Goal: Transaction & Acquisition: Book appointment/travel/reservation

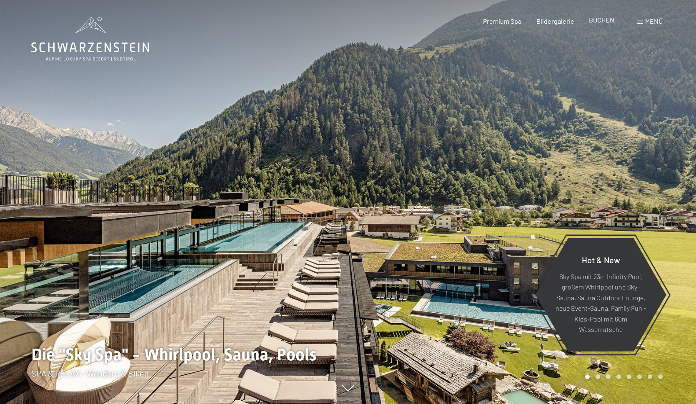
click at [604, 21] on span "BUCHEN" at bounding box center [601, 20] width 25 height 8
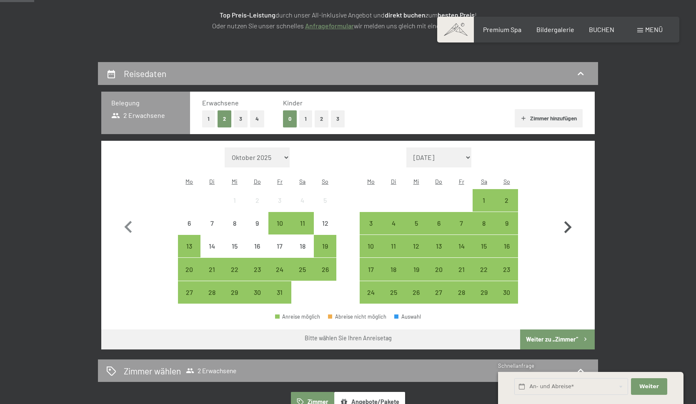
click at [562, 232] on icon "button" at bounding box center [568, 227] width 24 height 24
select select "2025-11-01"
select select "2025-12-01"
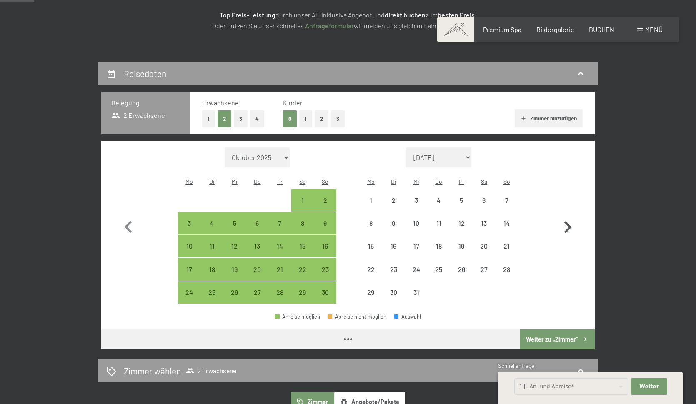
click at [563, 223] on icon "button" at bounding box center [568, 227] width 24 height 24
select select "2025-12-01"
select select "2026-01-01"
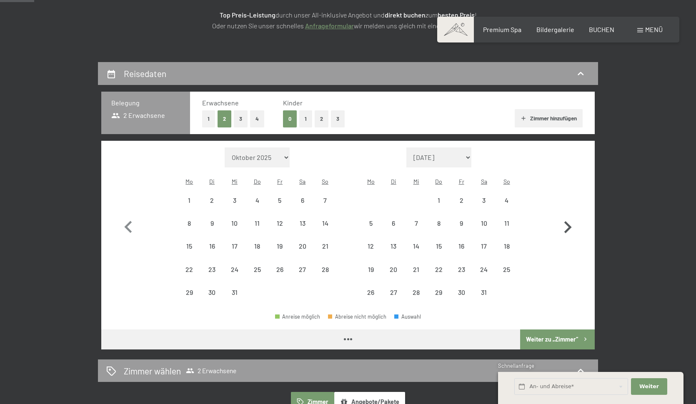
click at [563, 222] on icon "button" at bounding box center [568, 227] width 24 height 24
select select "2026-01-01"
select select "2026-02-01"
select select "2026-01-01"
select select "2026-02-01"
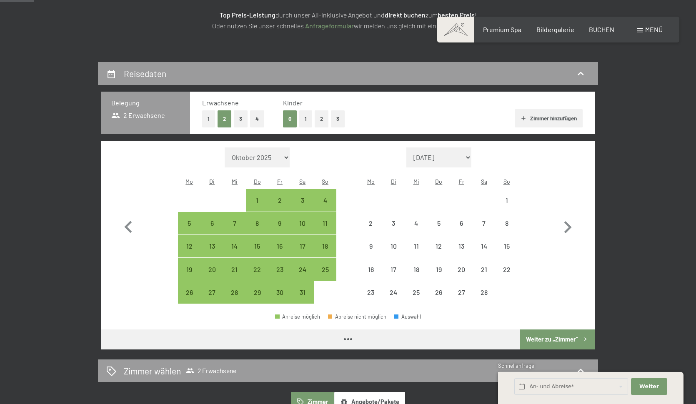
select select "2026-01-01"
select select "2026-02-01"
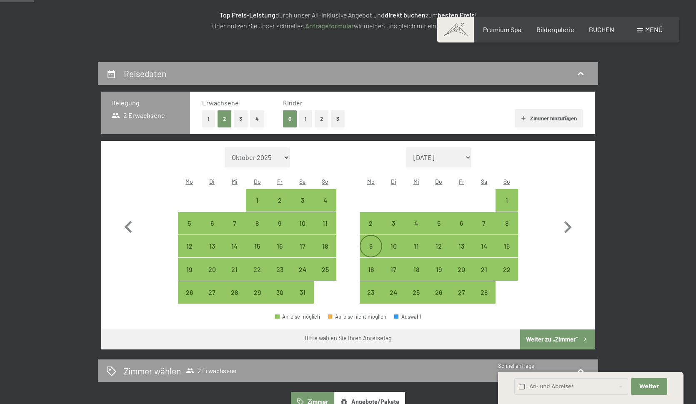
click at [368, 236] on div "9" at bounding box center [370, 246] width 21 height 21
select select "2026-01-01"
select select "2026-02-01"
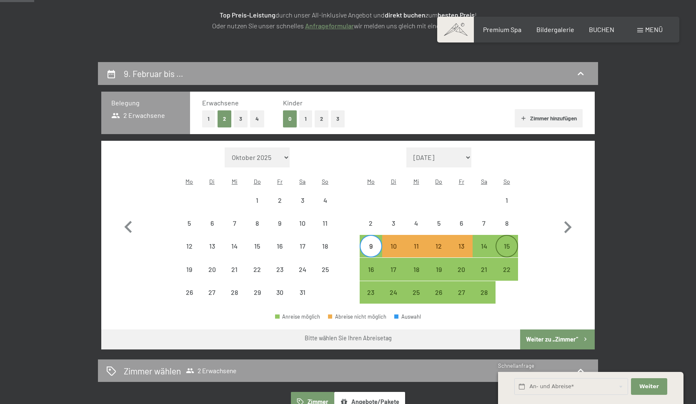
click at [507, 243] on div "15" at bounding box center [506, 253] width 21 height 21
select select "2026-01-01"
select select "2026-02-01"
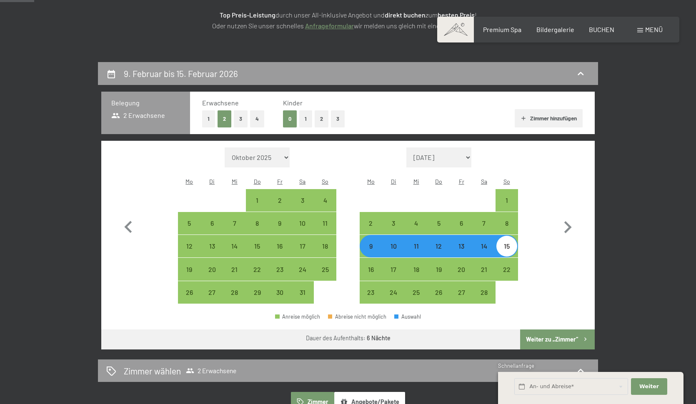
click at [541, 333] on button "Weiter zu „Zimmer“" at bounding box center [557, 340] width 75 height 20
select select "2026-01-01"
select select "2026-02-01"
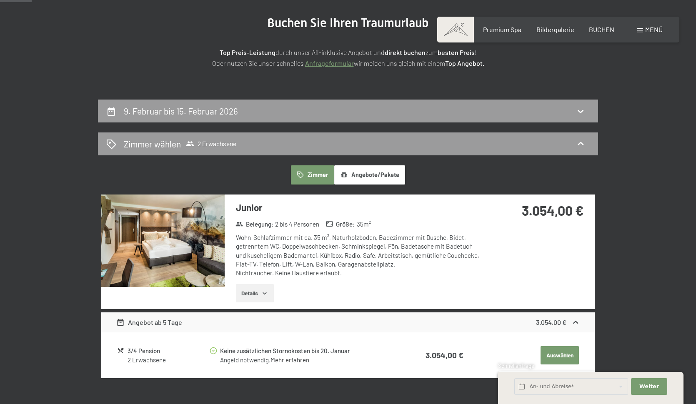
scroll to position [99, 0]
click at [547, 25] on div "Buchen Anfragen Premium Spa Bildergalerie BUCHEN Menü DE IT EN Gutschein Bilder…" at bounding box center [558, 29] width 209 height 9
click at [546, 25] on div "Bildergalerie" at bounding box center [555, 28] width 38 height 9
click at [546, 30] on span "Bildergalerie" at bounding box center [555, 28] width 38 height 8
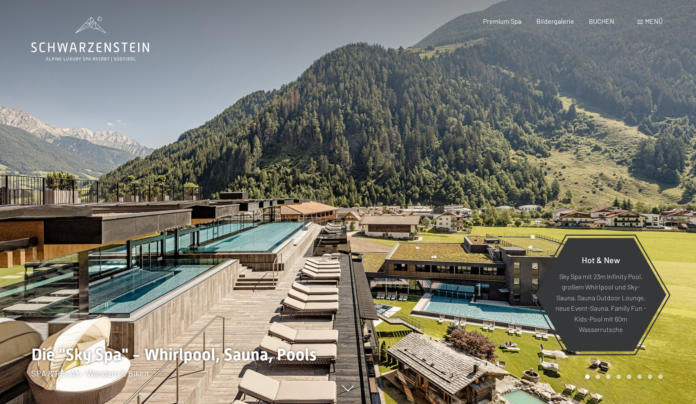
click at [651, 20] on span "Menü" at bounding box center [654, 21] width 18 height 8
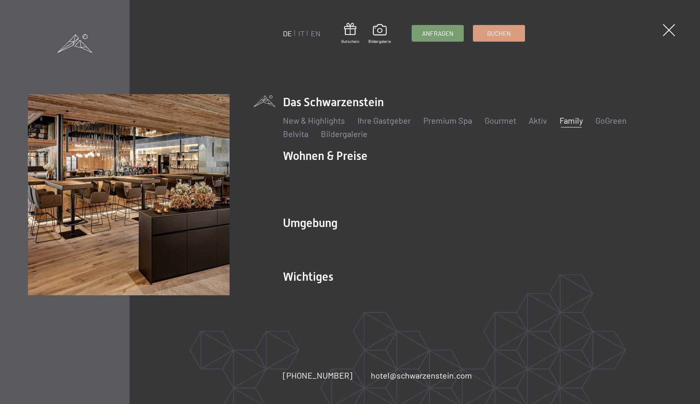
click at [569, 124] on link "Family" at bounding box center [571, 120] width 23 height 10
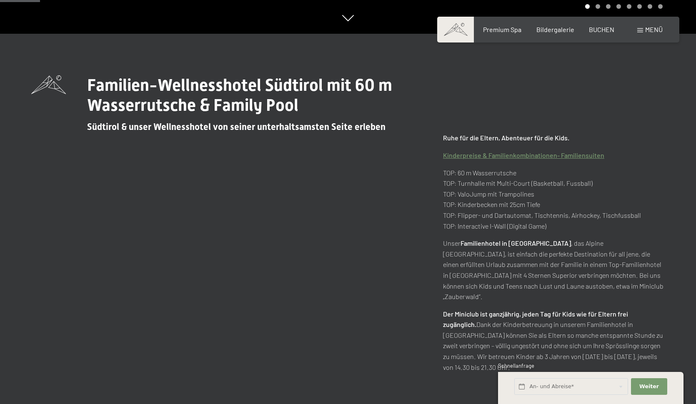
click at [530, 156] on link "Kinderpreise & Familienkombinationen- Familiensuiten" at bounding box center [523, 155] width 161 height 8
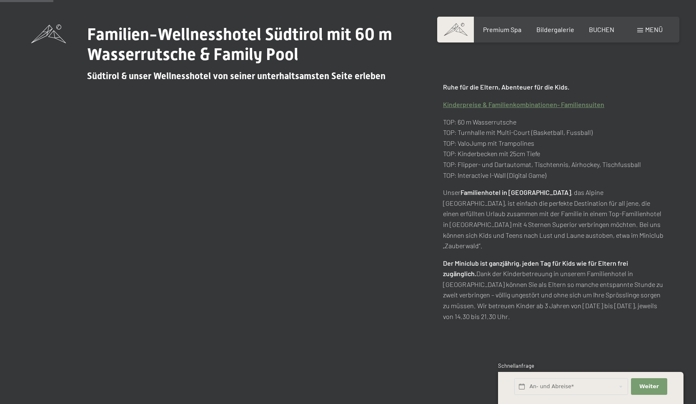
scroll to position [500, 0]
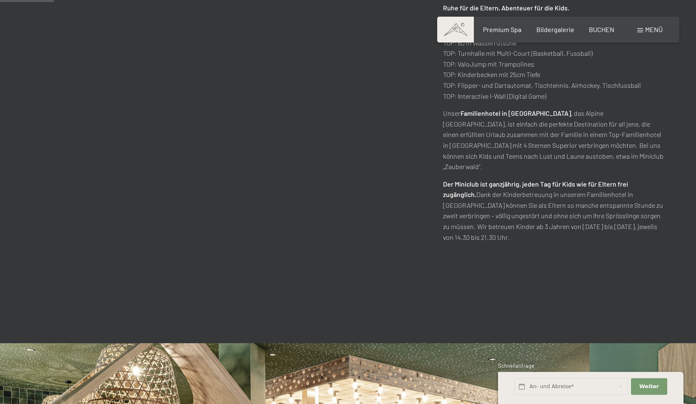
click at [460, 213] on p "Der Miniclub ist ganzjährig, jeden Tag für Kids wie für Eltern frei zugänglich.…" at bounding box center [554, 211] width 222 height 64
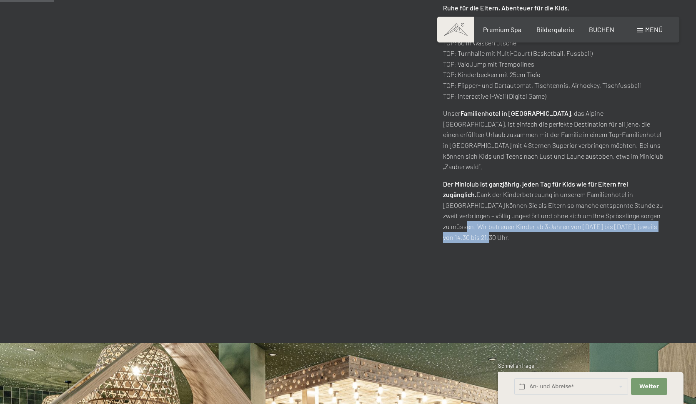
drag, startPoint x: 445, startPoint y: 214, endPoint x: 523, endPoint y: 213, distance: 78.4
click at [523, 213] on p "Der Miniclub ist ganzjährig, jeden Tag für Kids wie für Eltern frei zugänglich.…" at bounding box center [554, 211] width 222 height 64
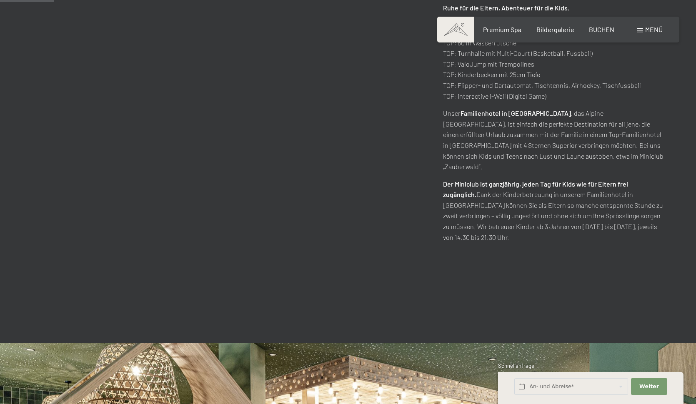
click at [486, 224] on p "Der Miniclub ist ganzjährig, jeden Tag für Kids wie für Eltern frei zugänglich.…" at bounding box center [554, 211] width 222 height 64
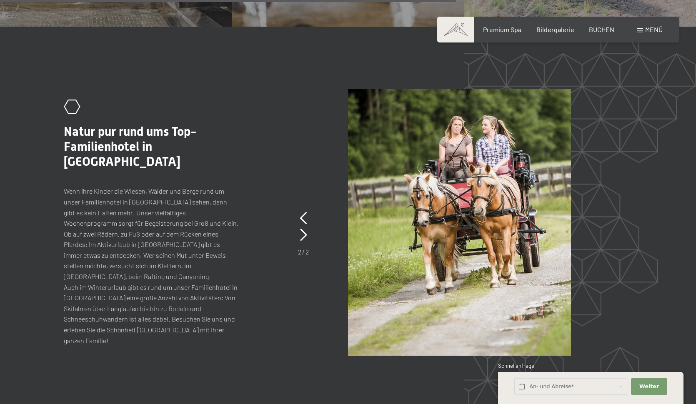
scroll to position [4221, 0]
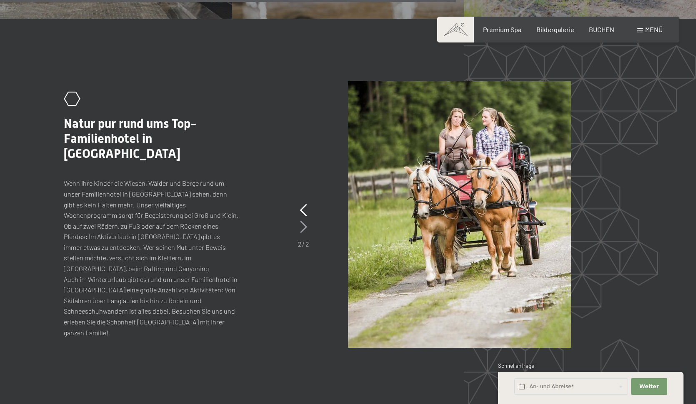
click at [302, 221] on icon at bounding box center [303, 227] width 7 height 13
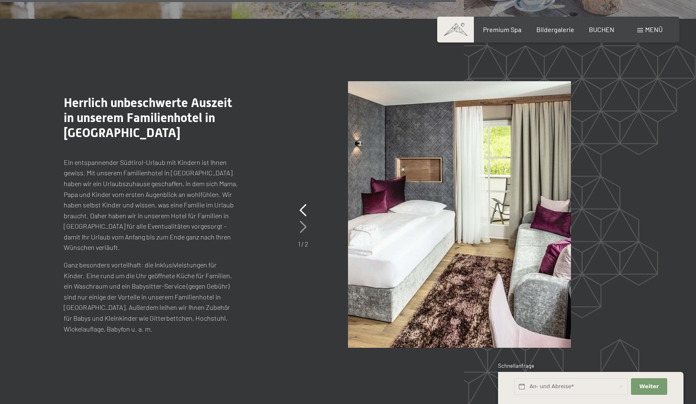
click at [302, 221] on icon at bounding box center [303, 227] width 7 height 13
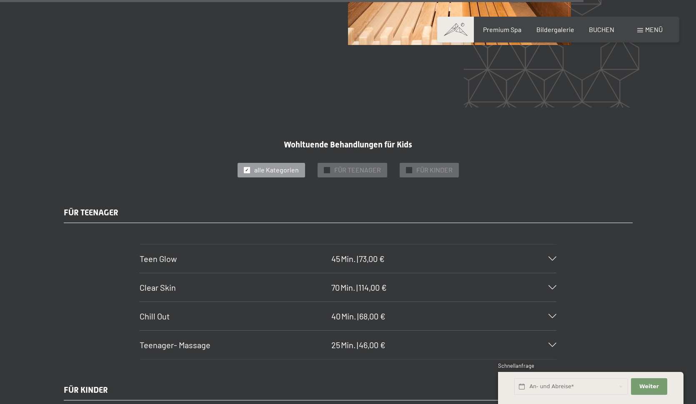
scroll to position [5402, 0]
click at [205, 330] on div "Teenager- Massage 25 Min. | 46,00 €" at bounding box center [348, 344] width 417 height 28
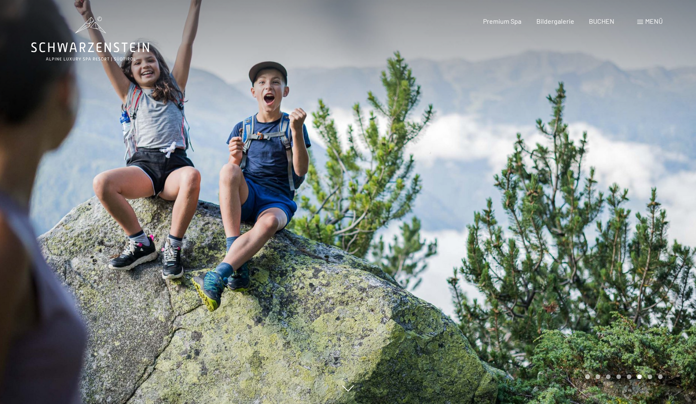
scroll to position [0, 0]
click at [318, 166] on div at bounding box center [174, 202] width 348 height 404
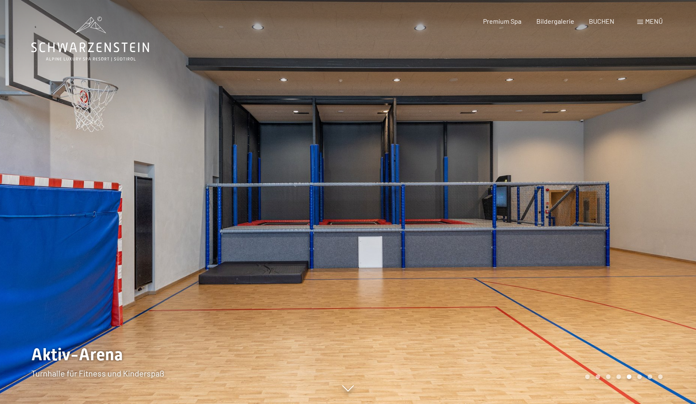
click at [298, 177] on div at bounding box center [174, 202] width 348 height 404
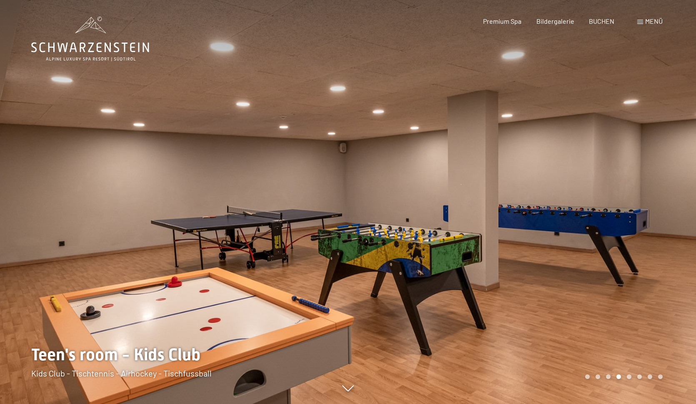
click at [298, 178] on div at bounding box center [174, 202] width 348 height 404
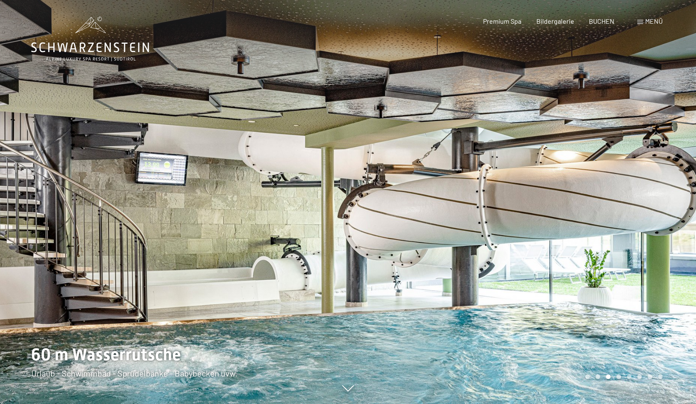
click at [298, 179] on div at bounding box center [174, 202] width 348 height 404
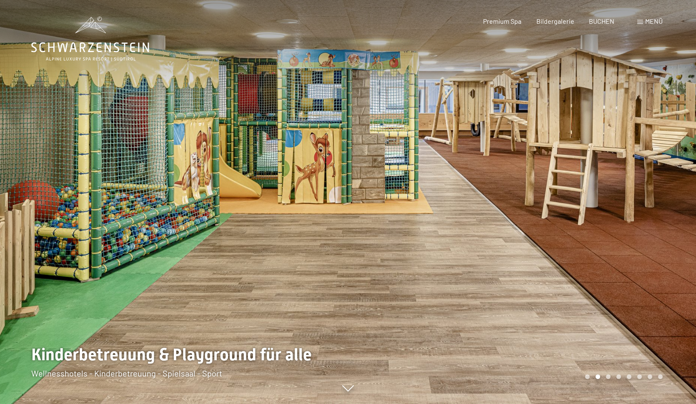
click at [298, 179] on div at bounding box center [174, 202] width 348 height 404
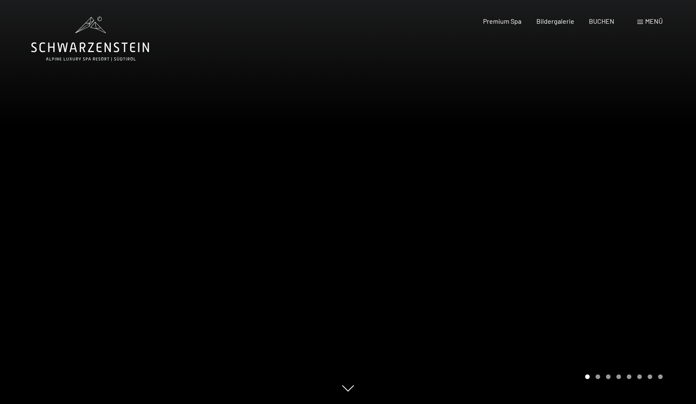
click at [298, 179] on div at bounding box center [174, 202] width 348 height 404
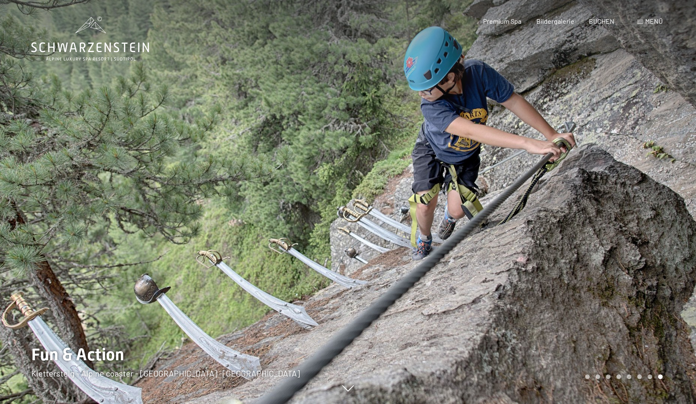
click at [298, 180] on div at bounding box center [174, 202] width 348 height 404
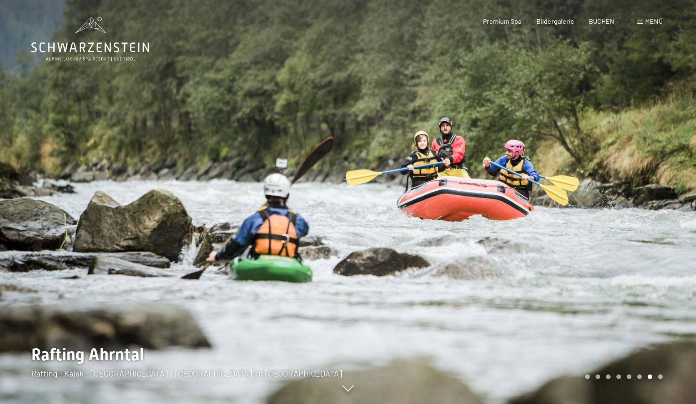
click at [298, 180] on div at bounding box center [174, 202] width 348 height 404
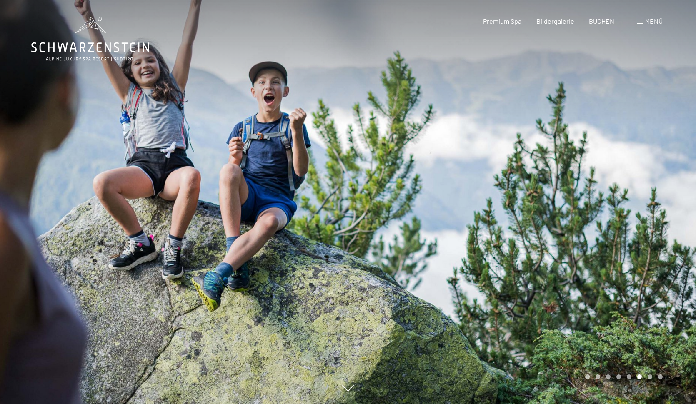
click at [298, 180] on div at bounding box center [174, 202] width 348 height 404
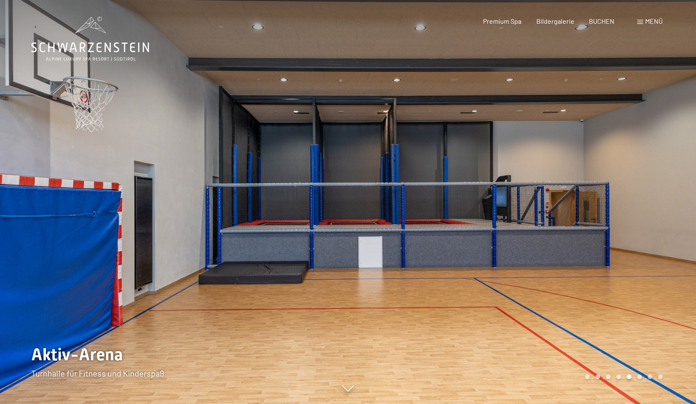
click at [325, 180] on div at bounding box center [174, 202] width 348 height 404
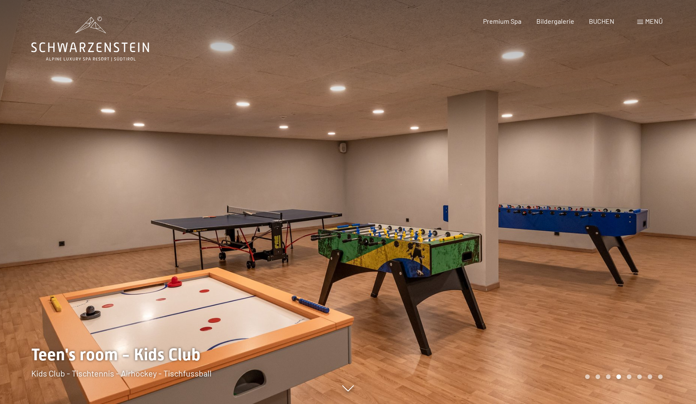
click at [278, 192] on div at bounding box center [174, 202] width 348 height 404
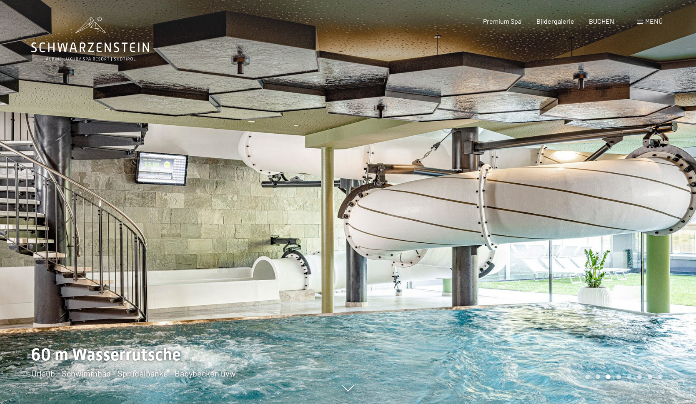
click at [278, 192] on div at bounding box center [174, 202] width 348 height 404
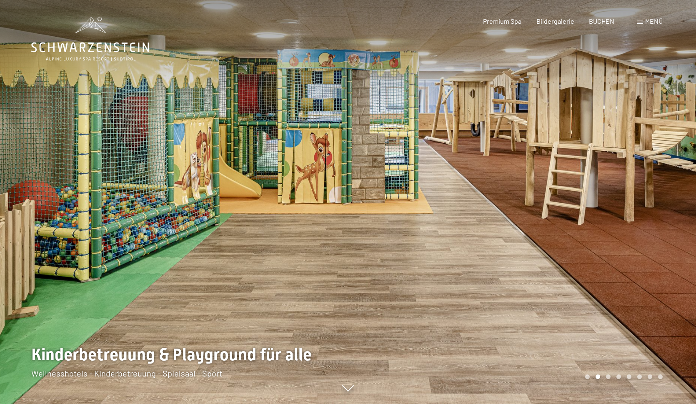
click at [278, 192] on div at bounding box center [174, 202] width 348 height 404
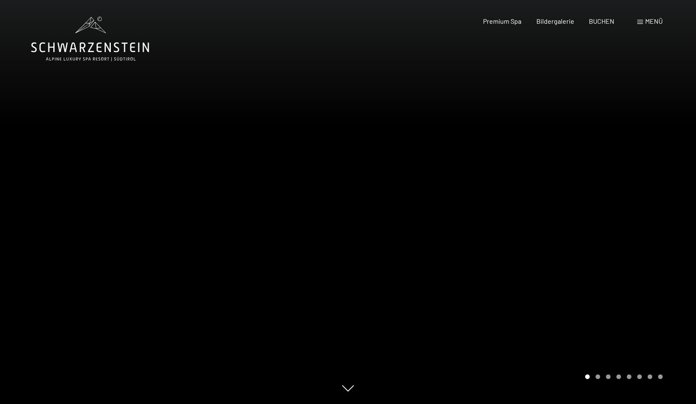
click at [269, 184] on div at bounding box center [174, 202] width 348 height 404
